Goal: Information Seeking & Learning: Understand process/instructions

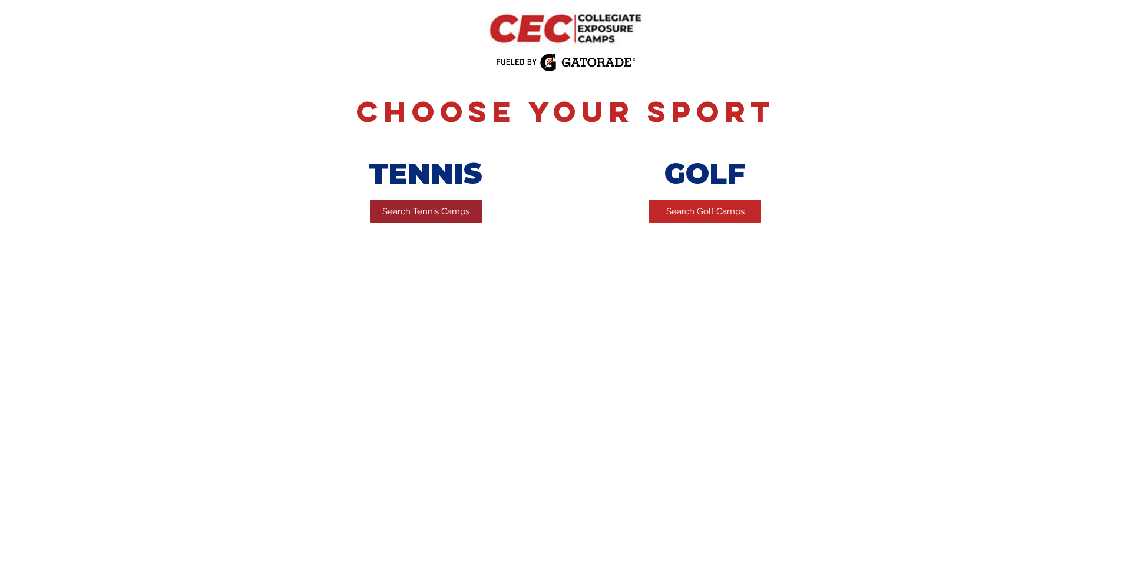
click at [423, 210] on span "Search Tennis Camps" at bounding box center [425, 212] width 87 height 12
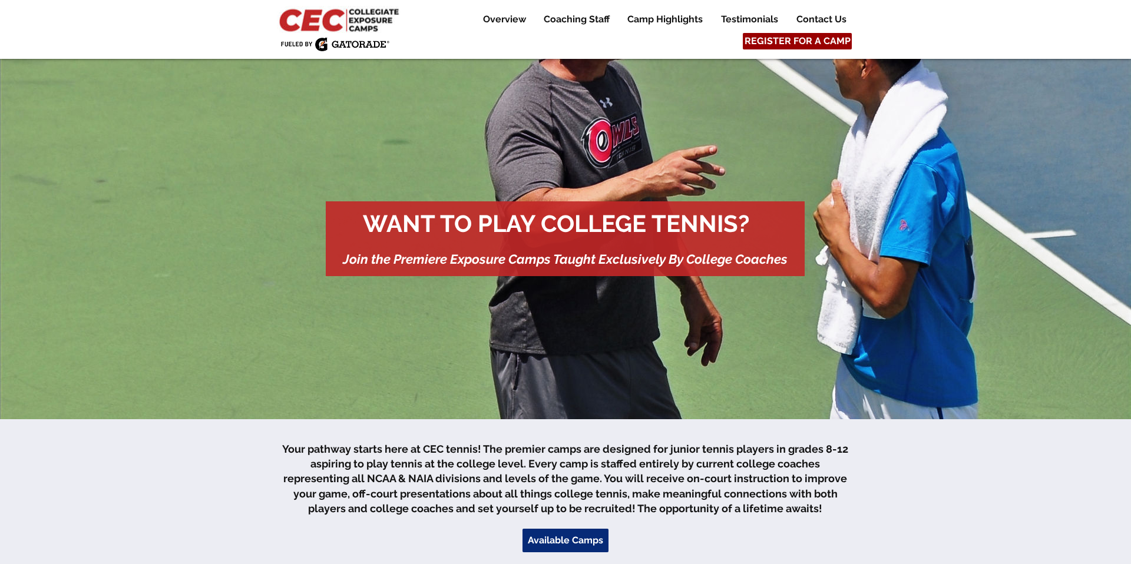
click at [788, 42] on span "REGISTER FOR A CAMP" at bounding box center [798, 41] width 106 height 13
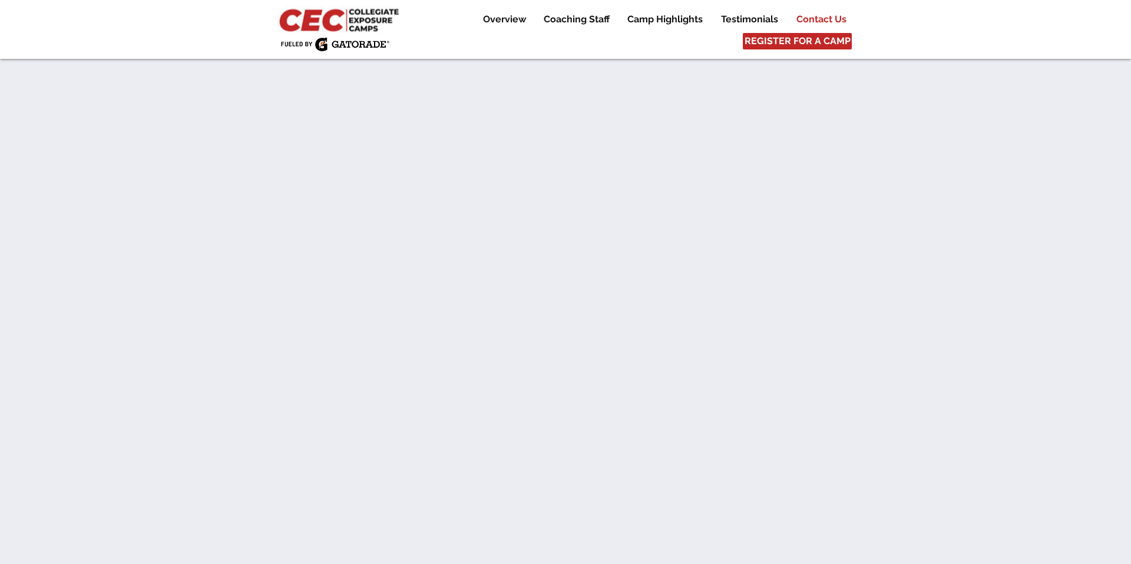
scroll to position [6583, 0]
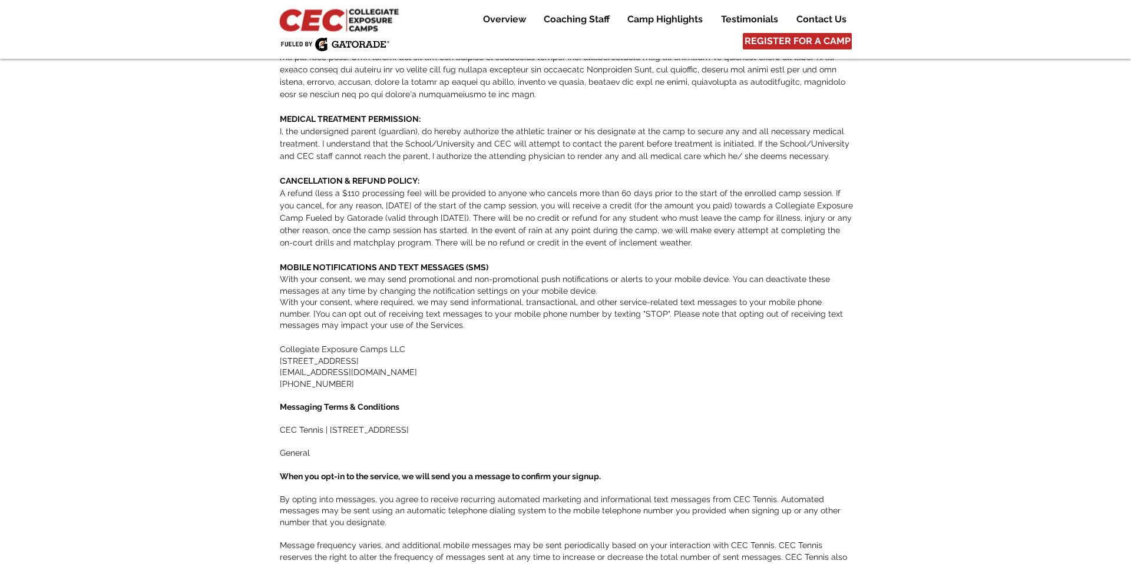
scroll to position [469, 0]
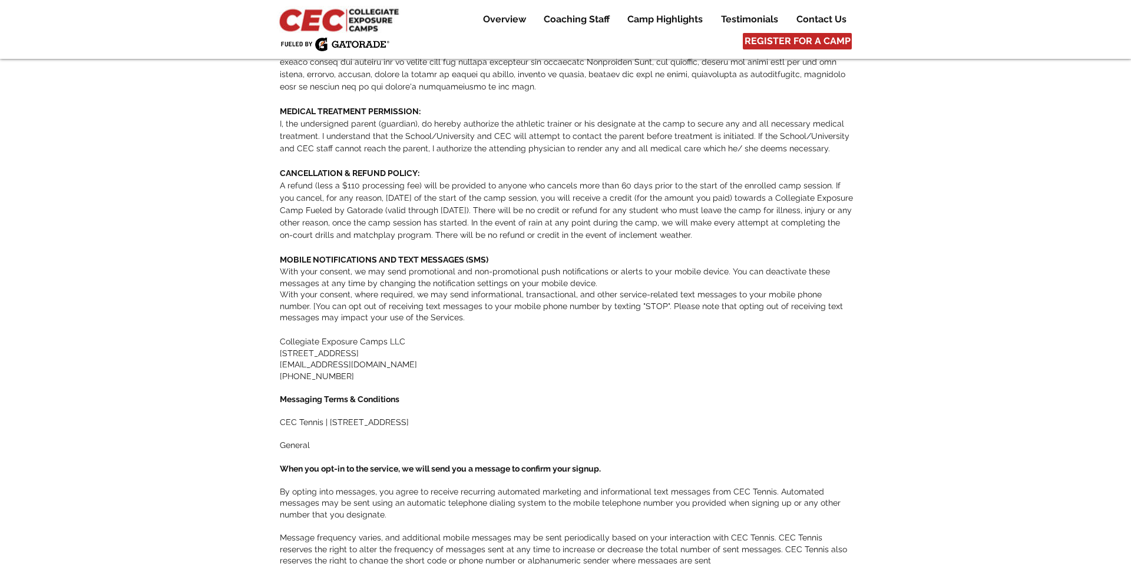
drag, startPoint x: 276, startPoint y: 145, endPoint x: 960, endPoint y: 218, distance: 687.8
click at [960, 217] on div "main content" at bounding box center [565, 298] width 1131 height 1417
click at [284, 181] on span "A refund (less a $110 processing fee) will be provided to anyone who cancels mo…" at bounding box center [566, 210] width 573 height 59
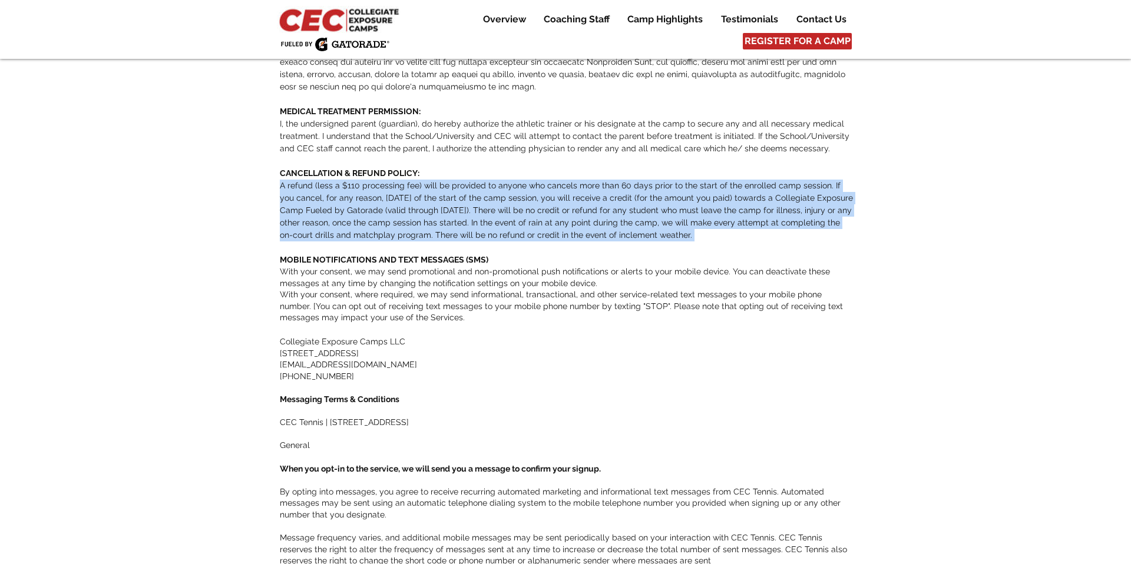
drag, startPoint x: 388, startPoint y: 163, endPoint x: 723, endPoint y: 216, distance: 339.4
click at [723, 216] on div "DISCLAIMER OF LIABILITY ​ In consideration of being allowed to participate in t…" at bounding box center [567, 302] width 574 height 1409
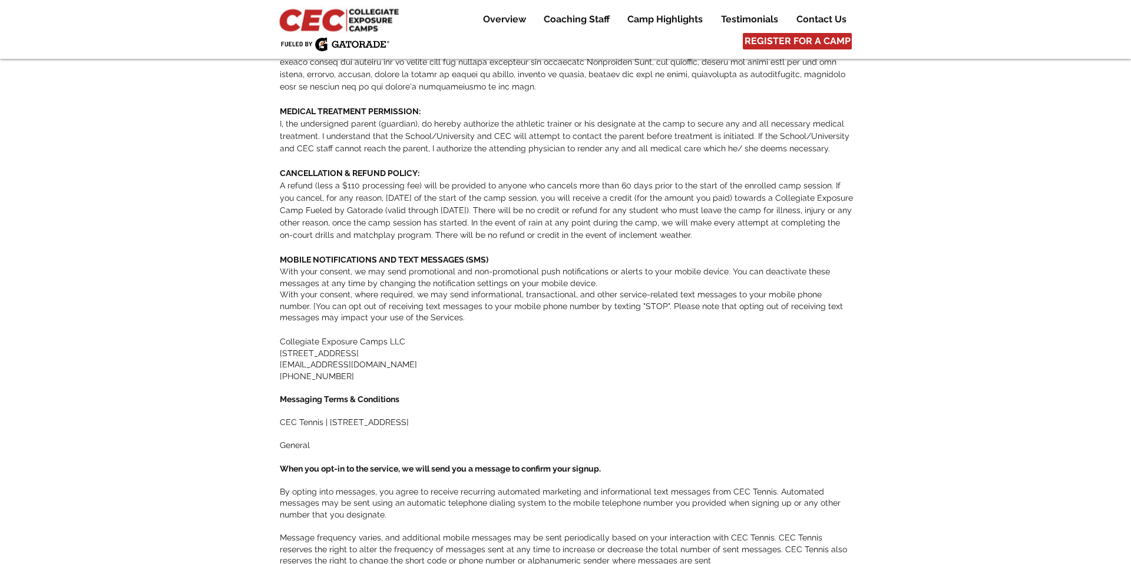
click at [712, 242] on p "​" at bounding box center [567, 248] width 574 height 12
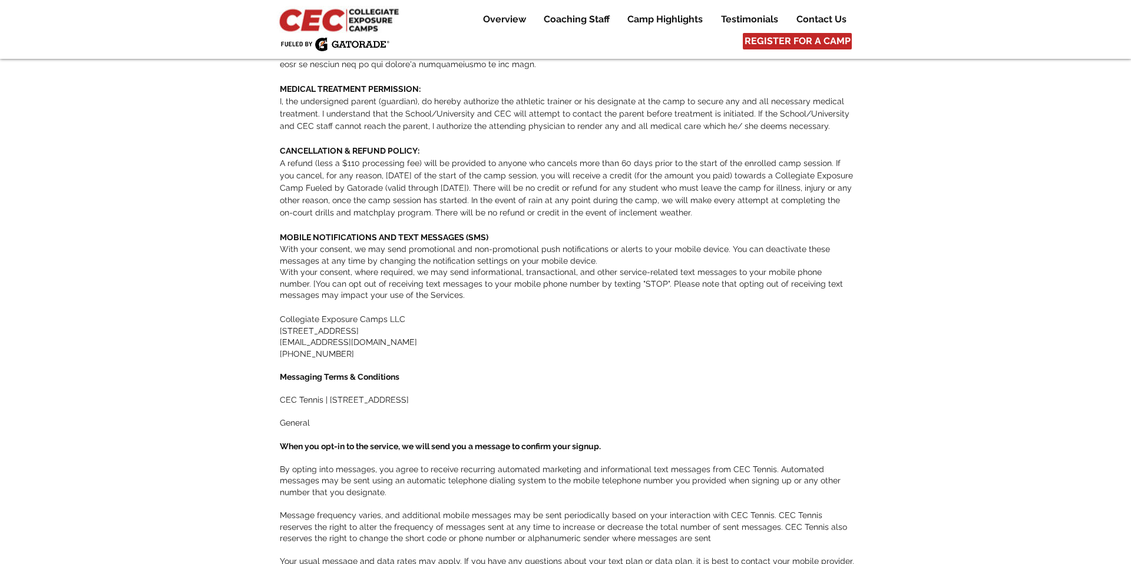
scroll to position [501, 0]
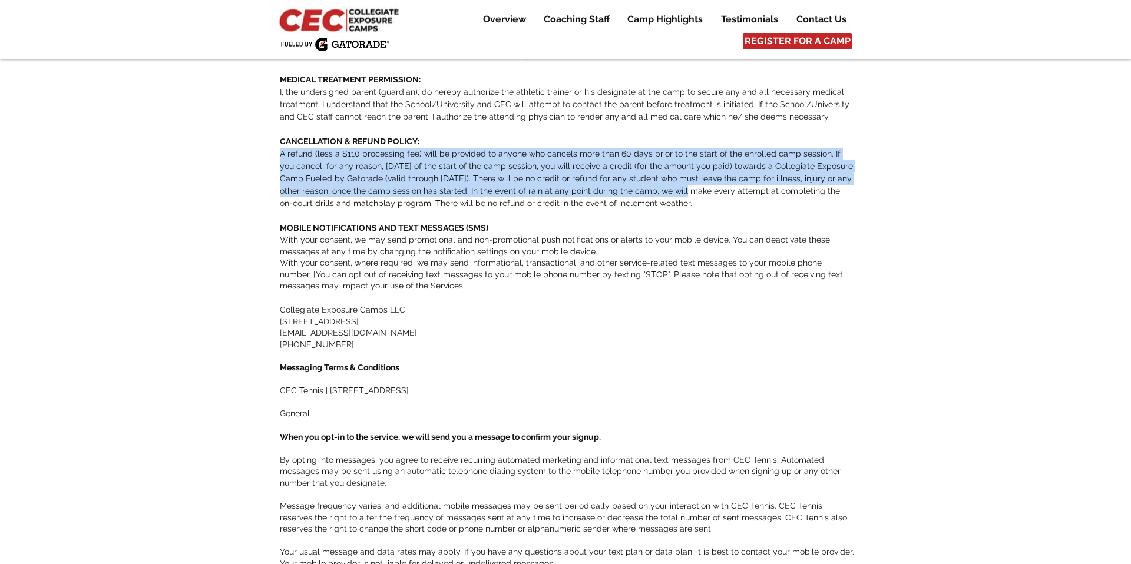
drag, startPoint x: 282, startPoint y: 119, endPoint x: 672, endPoint y: 159, distance: 392.0
click at [645, 159] on p "A refund (less a $110 processing fee) will be provided to anyone who cancels mo…" at bounding box center [567, 179] width 574 height 62
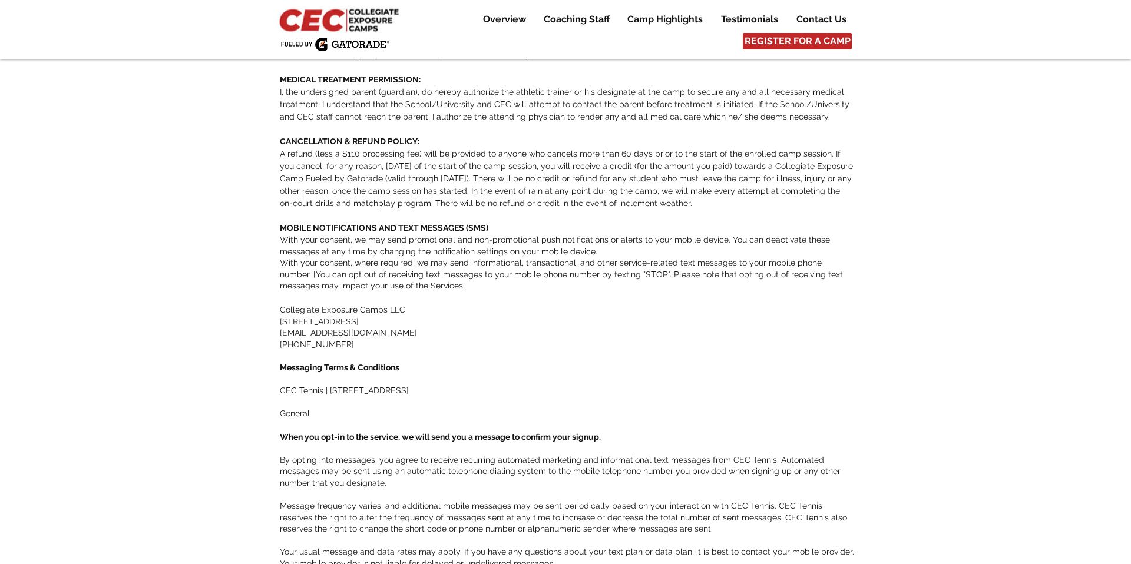
click at [710, 163] on p "A refund (less a $110 processing fee) will be provided to anyone who cancels mo…" at bounding box center [567, 179] width 574 height 62
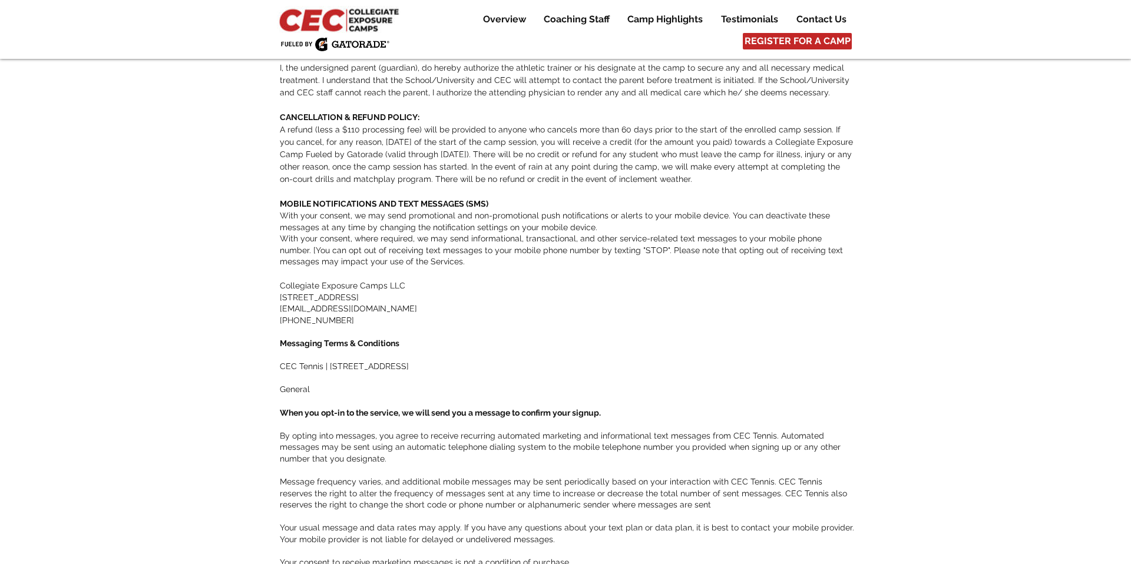
scroll to position [530, 0]
